Goal: Transaction & Acquisition: Obtain resource

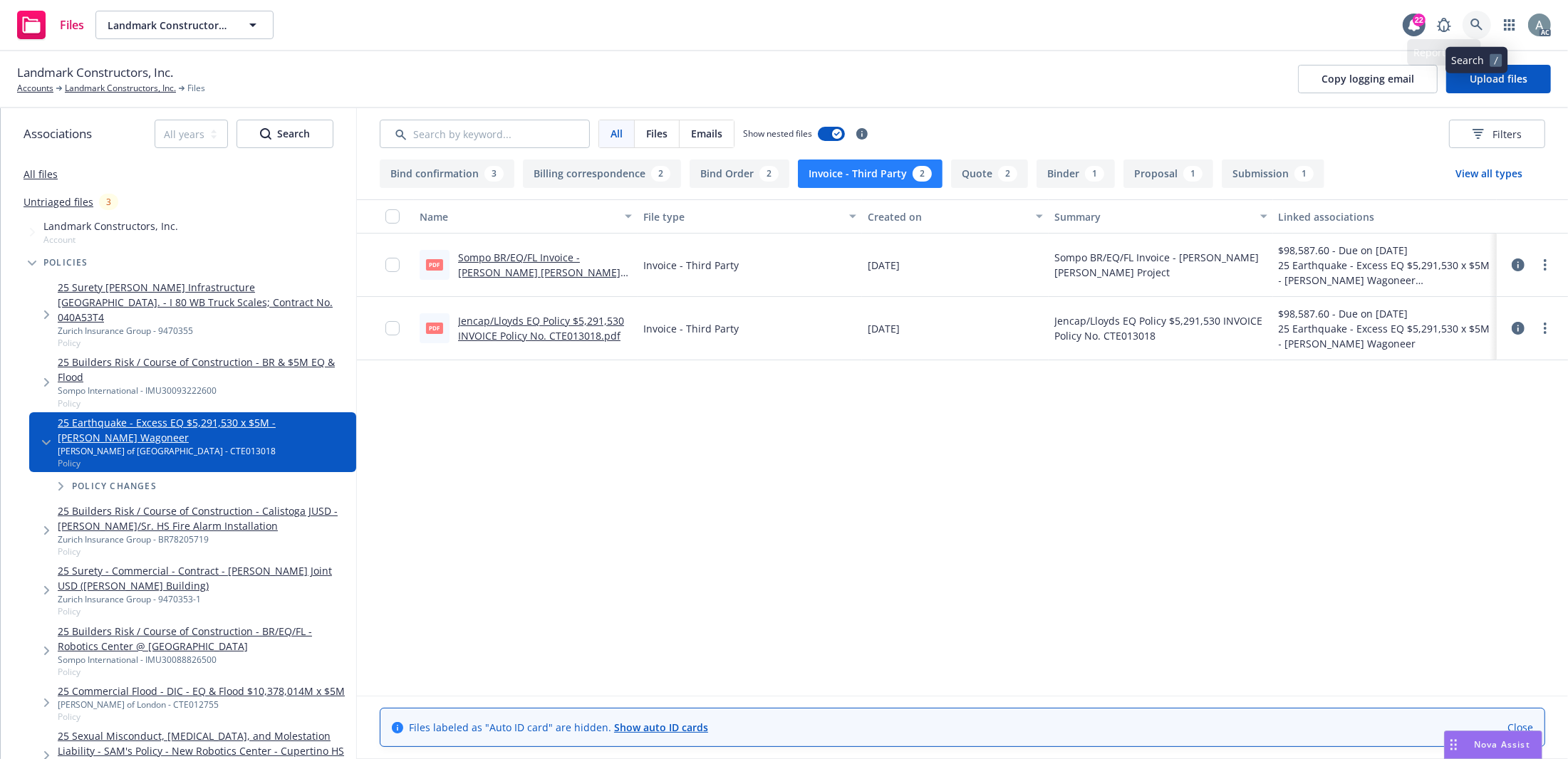
click at [1384, 22] on link at bounding box center [1476, 24] width 28 height 28
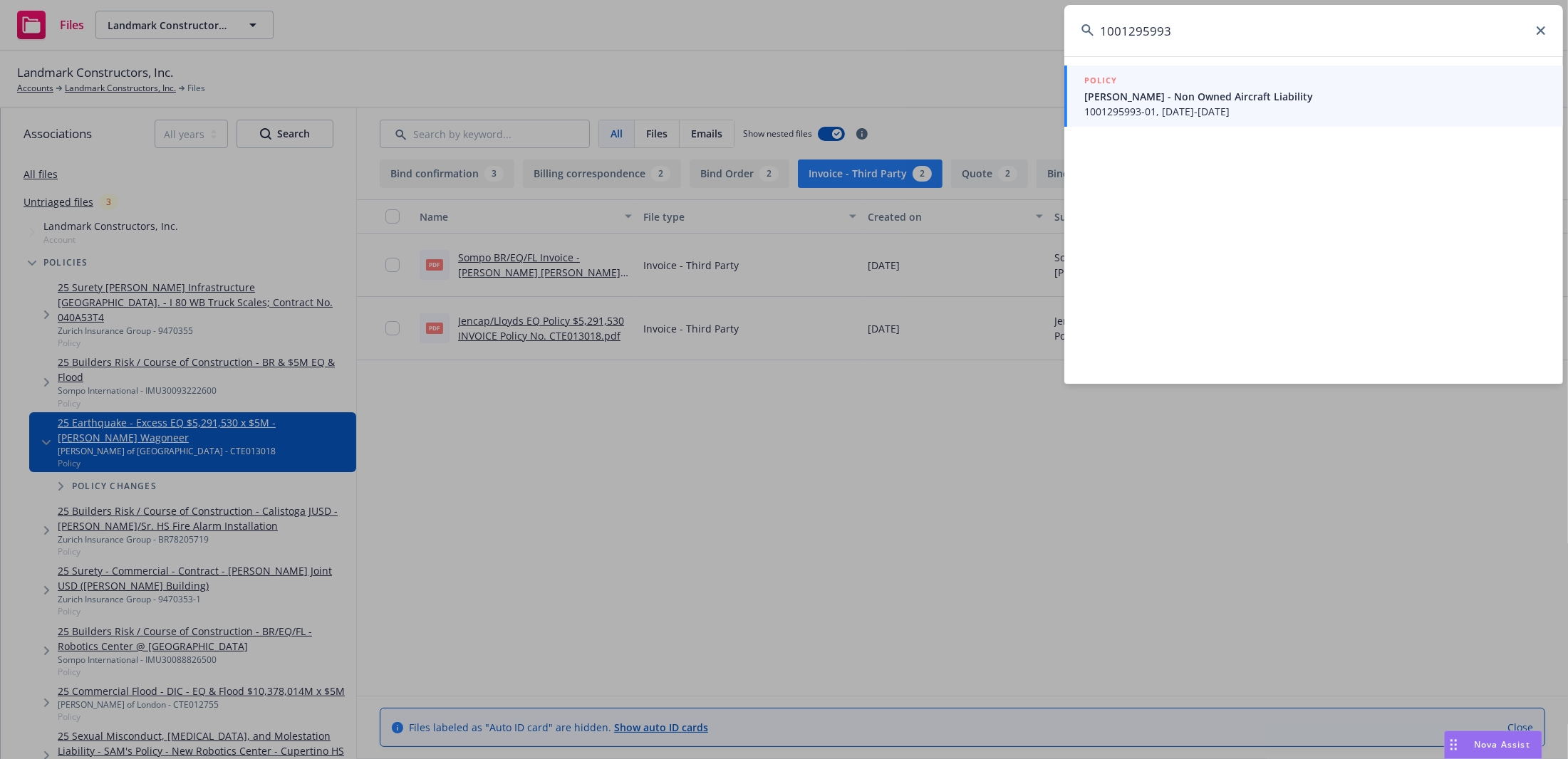
type input "1001295993"
click at [1279, 85] on div "POLICY" at bounding box center [1315, 80] width 461 height 15
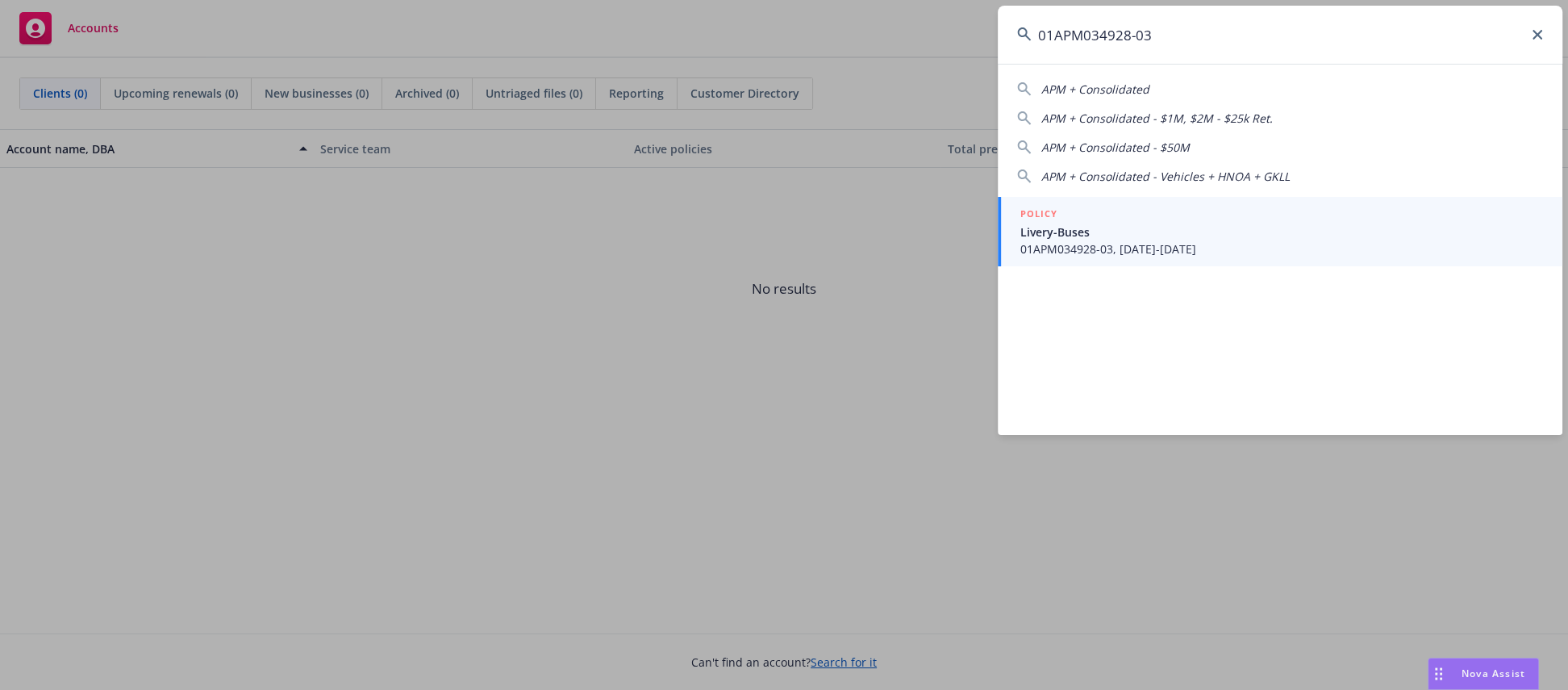
type input "01APM034928-03"
click at [1207, 242] on span "01APM034928-03, 04/27/2025-04/27/2026" at bounding box center [1281, 249] width 522 height 17
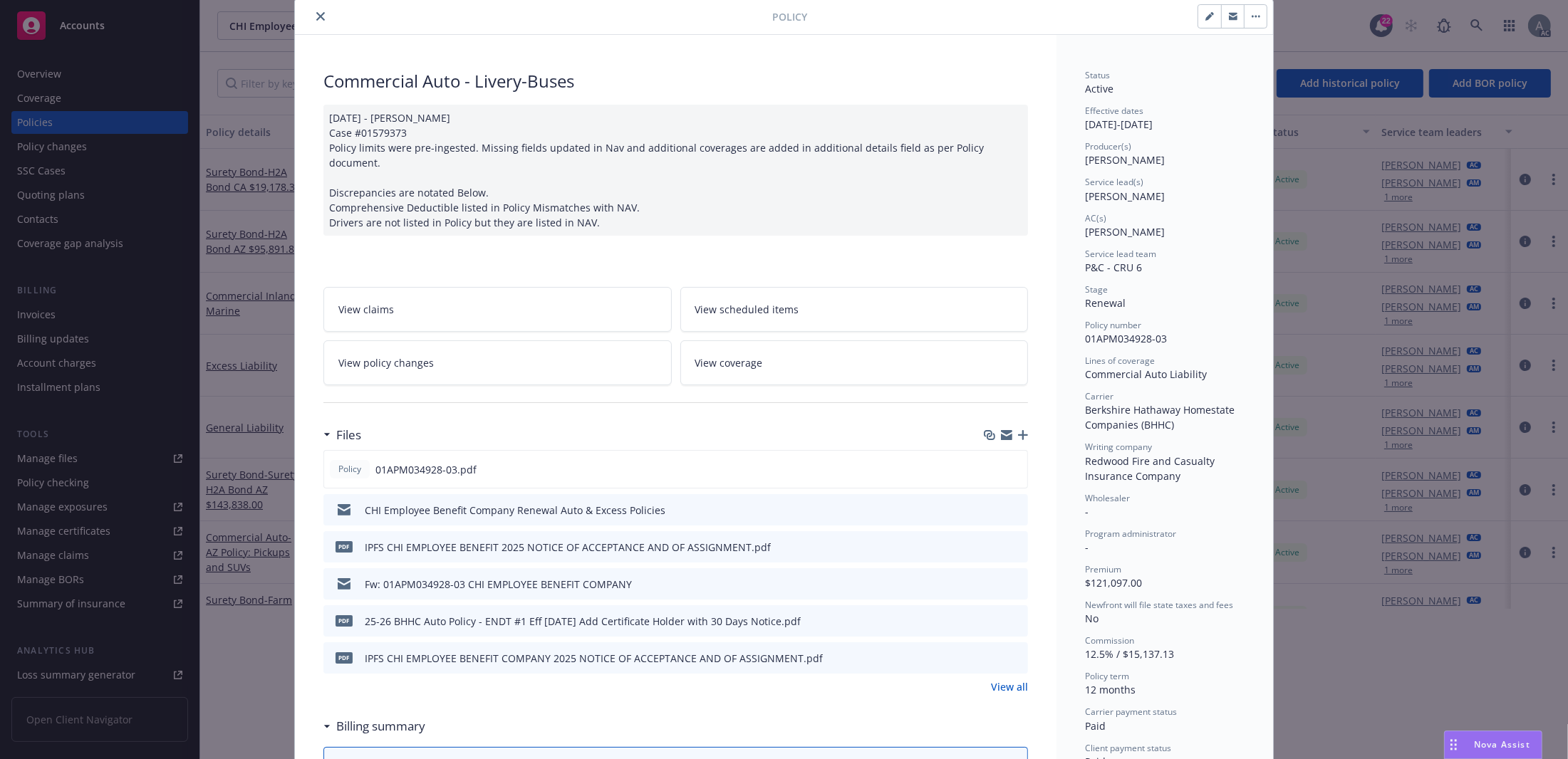
scroll to position [114, 0]
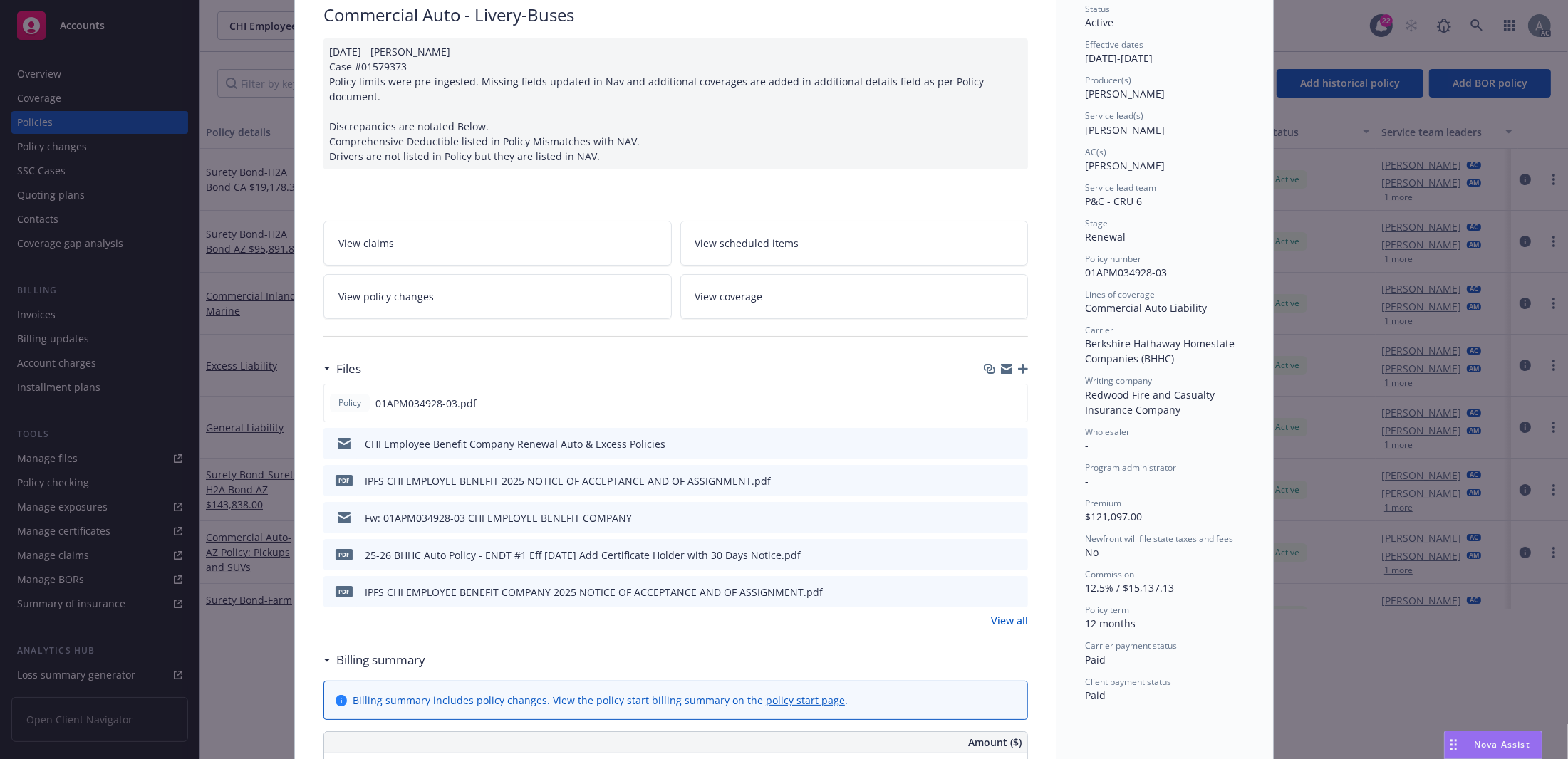
click at [1005, 608] on link "View all" at bounding box center [1009, 620] width 37 height 15
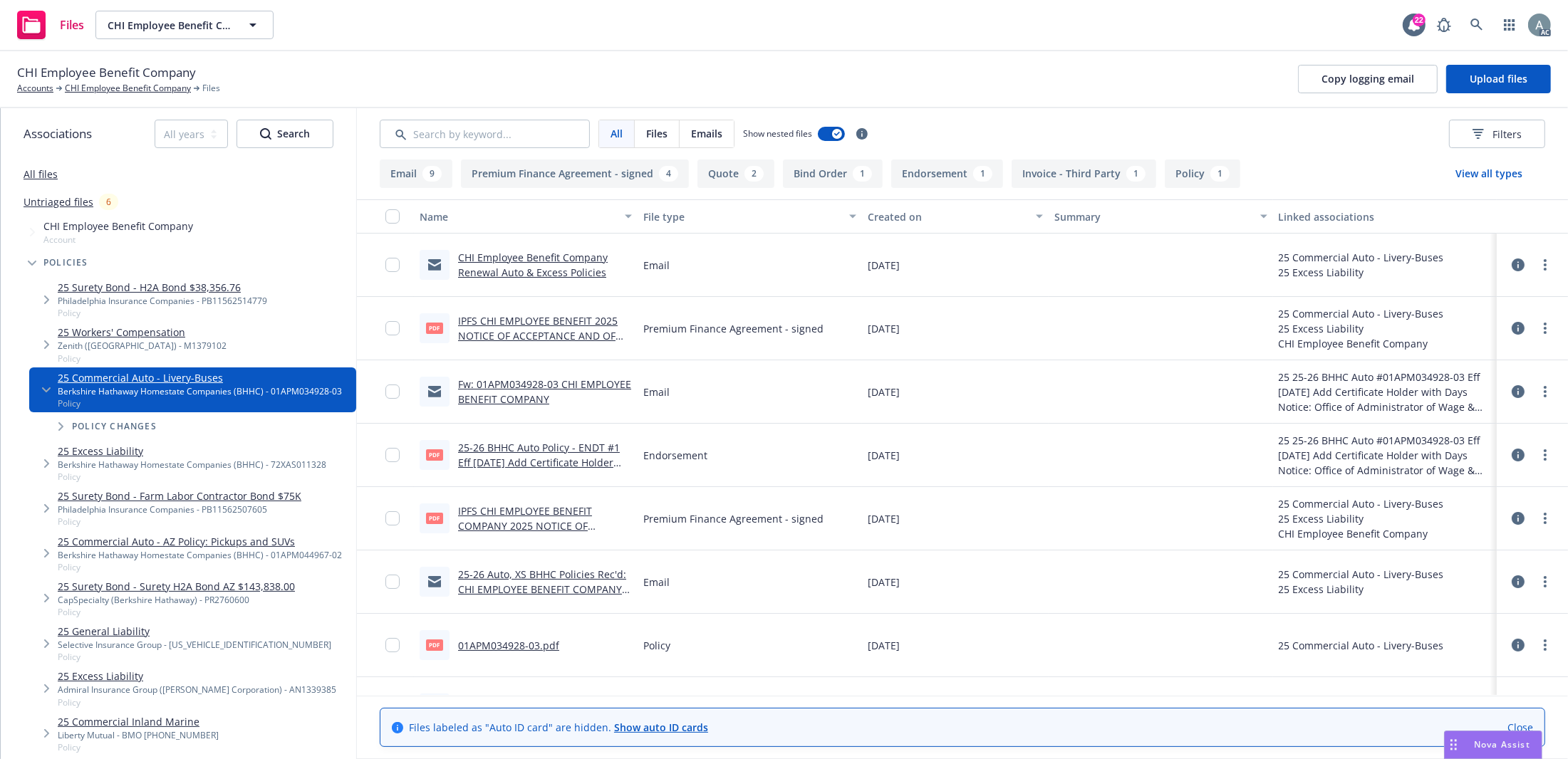
click at [1075, 173] on button "Invoice - Third Party 1" at bounding box center [1084, 173] width 145 height 28
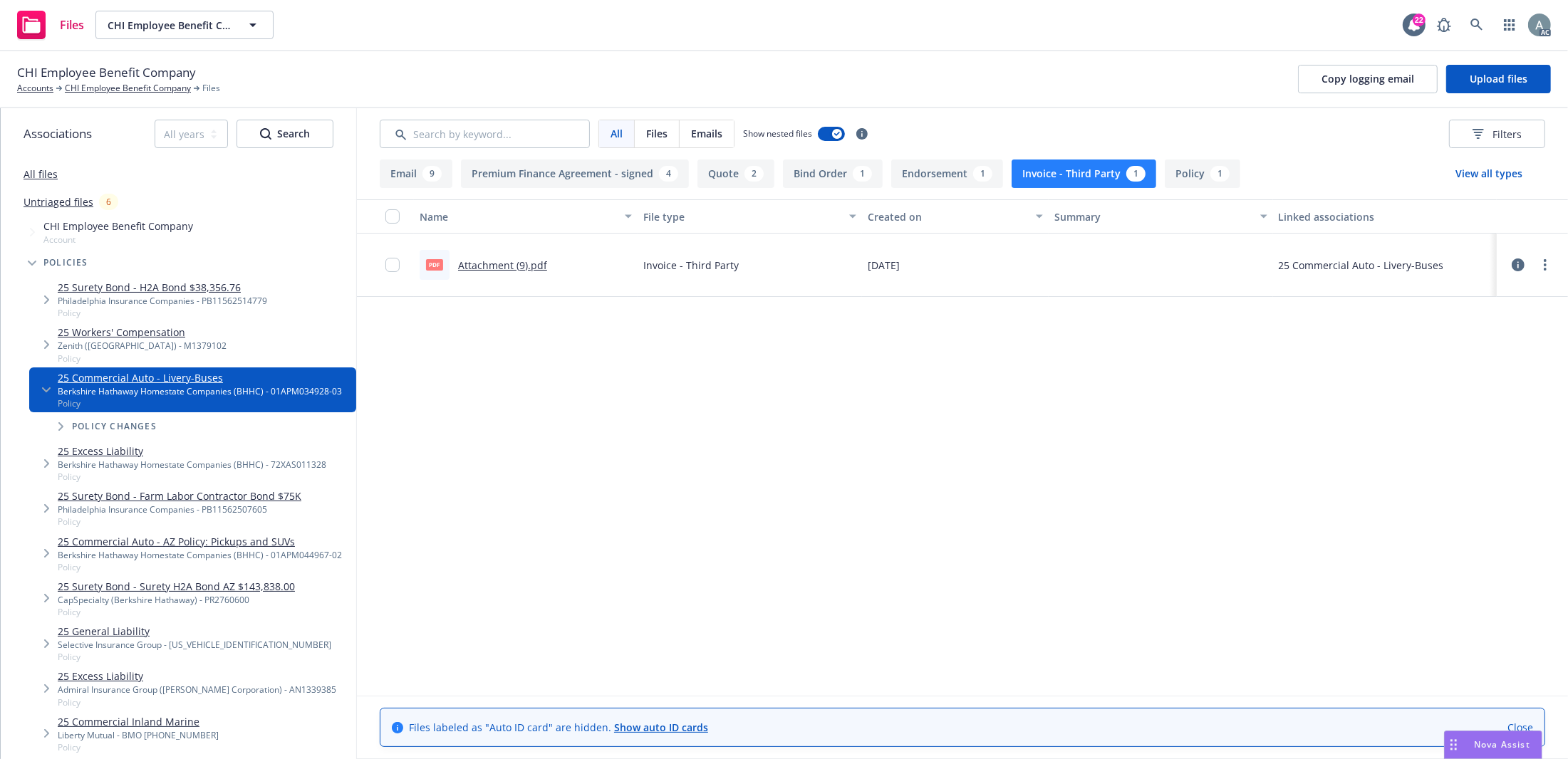
click at [497, 263] on link "Attachment (9).pdf" at bounding box center [502, 265] width 89 height 14
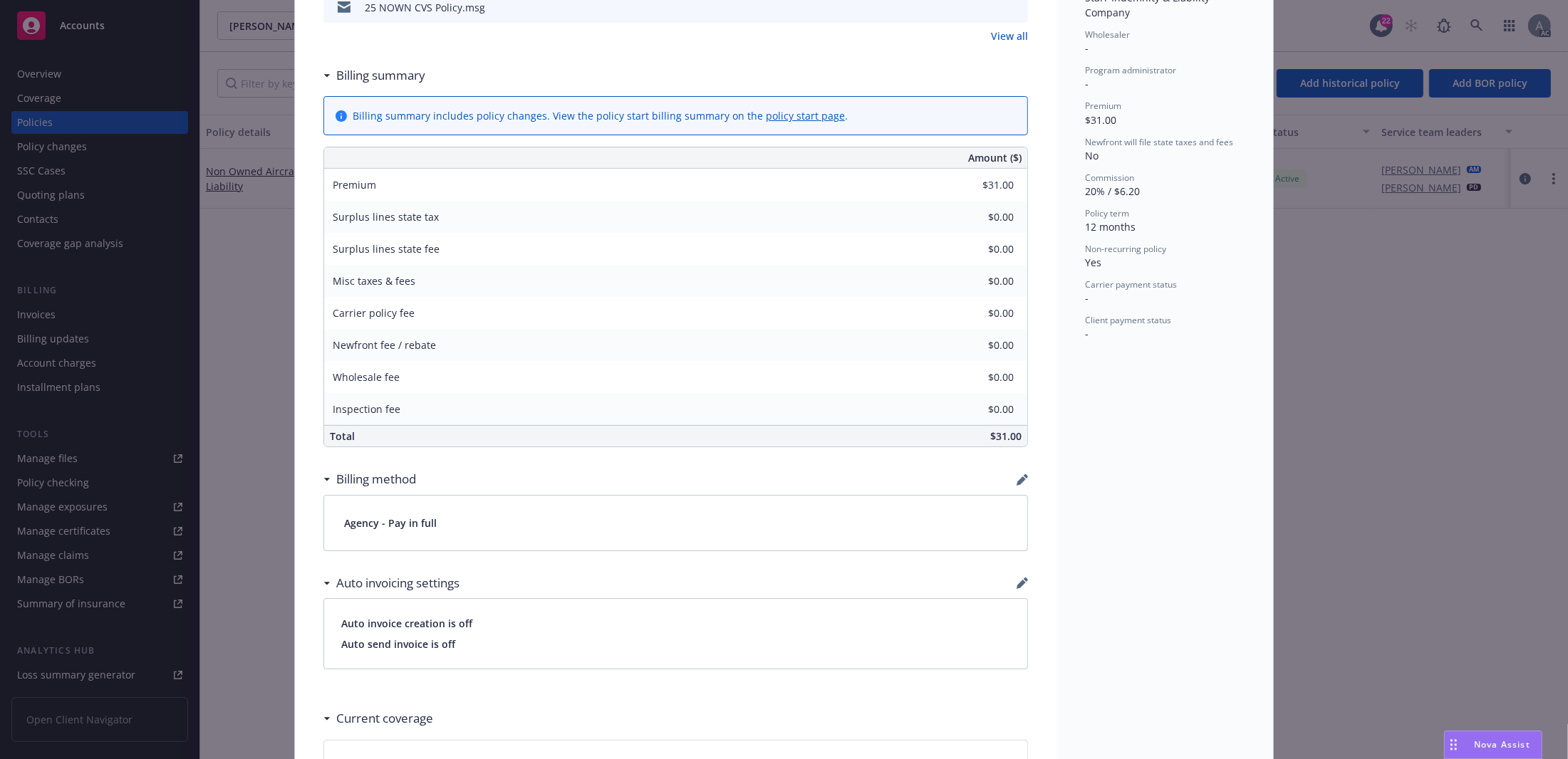
scroll to position [641, 0]
